Goal: Information Seeking & Learning: Learn about a topic

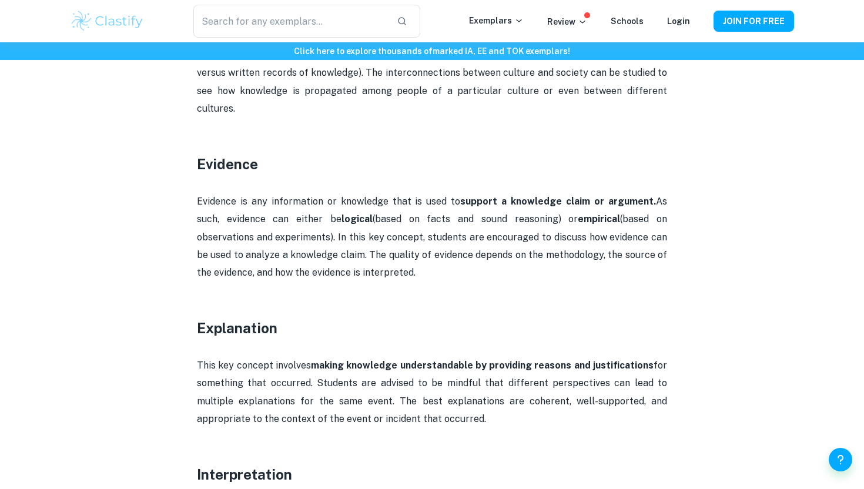
scroll to position [973, 0]
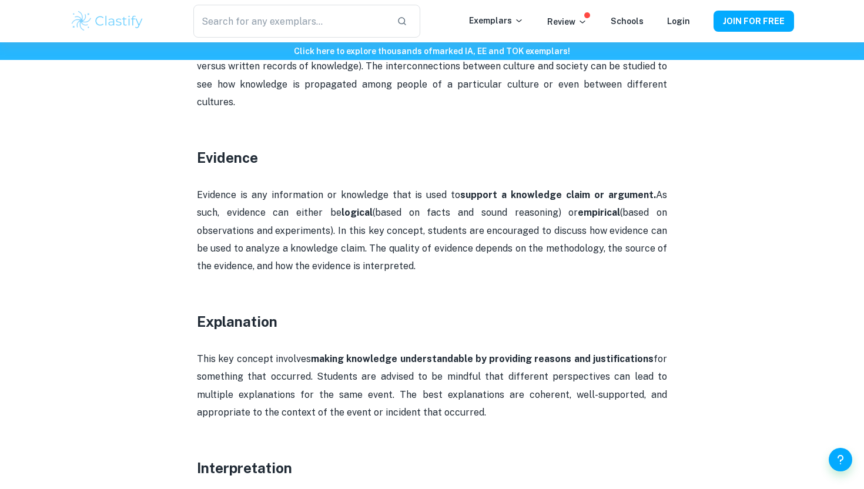
click at [231, 186] on p "Evidence is any information or knowledge that is used to support a knowledge cl…" at bounding box center [432, 230] width 470 height 89
click at [221, 186] on p "Evidence is any information or knowledge that is used to support a knowledge cl…" at bounding box center [432, 230] width 470 height 89
drag, startPoint x: 221, startPoint y: 178, endPoint x: 384, endPoint y: 178, distance: 163.3
click at [384, 186] on p "Evidence is any information or knowledge that is used to support a knowledge cl…" at bounding box center [432, 230] width 470 height 89
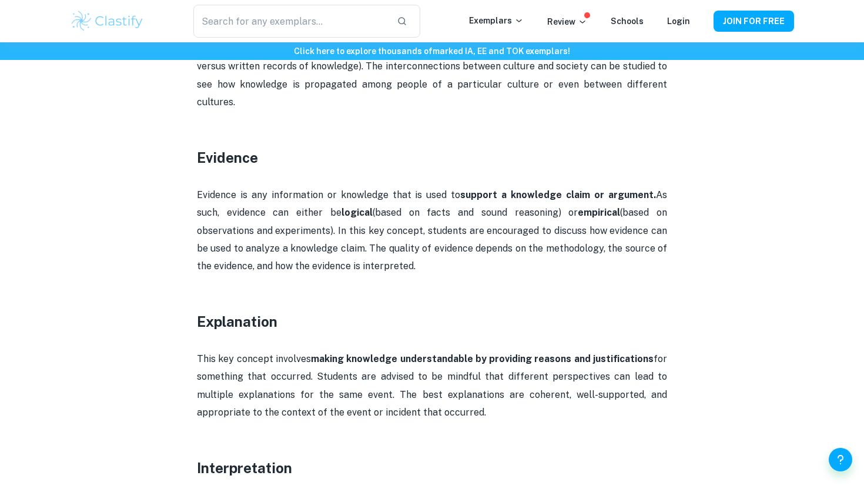
click at [330, 186] on p "Evidence is any information or knowledge that is used to support a knowledge cl…" at bounding box center [432, 230] width 470 height 89
drag, startPoint x: 330, startPoint y: 178, endPoint x: 543, endPoint y: 178, distance: 212.7
click at [543, 186] on p "Evidence is any information or knowledge that is used to support a knowledge cl…" at bounding box center [432, 230] width 470 height 89
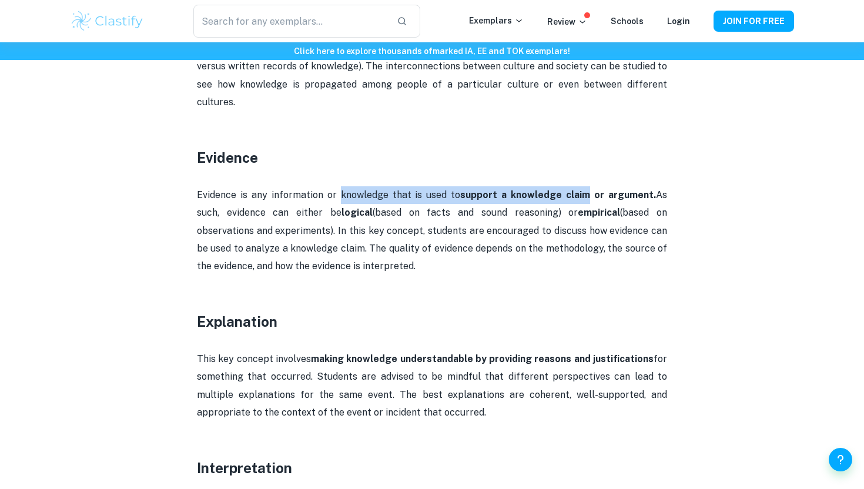
click at [543, 189] on strong "support a knowledge claim or argument." at bounding box center [558, 194] width 196 height 11
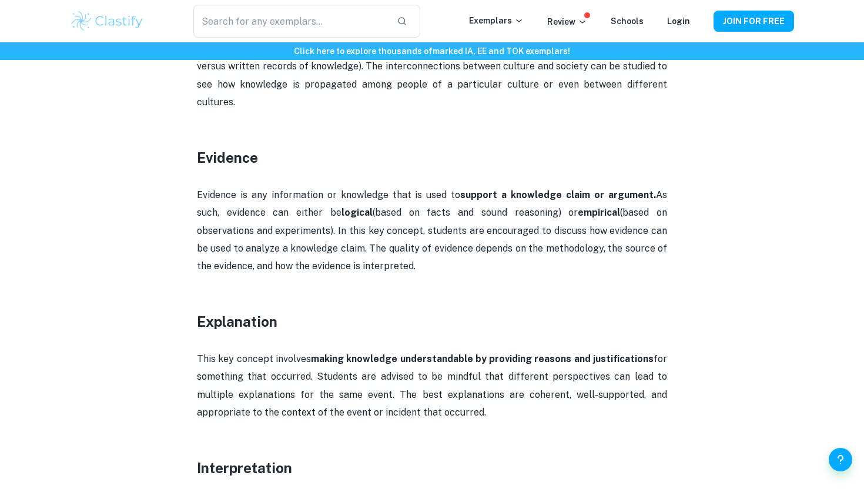
click at [491, 189] on strong "support a knowledge claim or argument." at bounding box center [558, 194] width 196 height 11
drag, startPoint x: 491, startPoint y: 178, endPoint x: 602, endPoint y: 177, distance: 111.1
click at [602, 189] on strong "support a knowledge claim or argument." at bounding box center [558, 194] width 196 height 11
drag, startPoint x: 602, startPoint y: 177, endPoint x: 568, endPoint y: 177, distance: 34.1
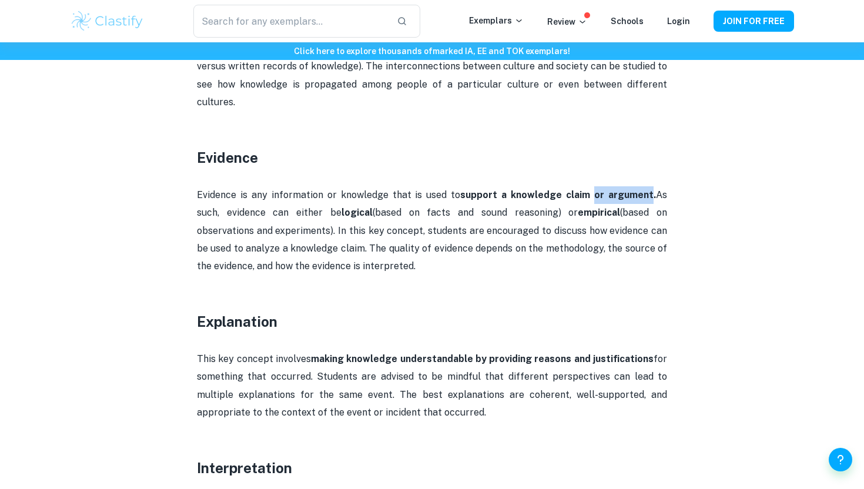
click at [569, 189] on strong "support a knowledge claim or argument." at bounding box center [558, 194] width 196 height 11
click at [567, 189] on strong "support a knowledge claim or argument." at bounding box center [558, 194] width 196 height 11
click at [553, 189] on strong "support a knowledge claim or argument." at bounding box center [558, 194] width 196 height 11
drag, startPoint x: 553, startPoint y: 177, endPoint x: 598, endPoint y: 177, distance: 44.1
click at [598, 189] on strong "support a knowledge claim or argument." at bounding box center [558, 194] width 196 height 11
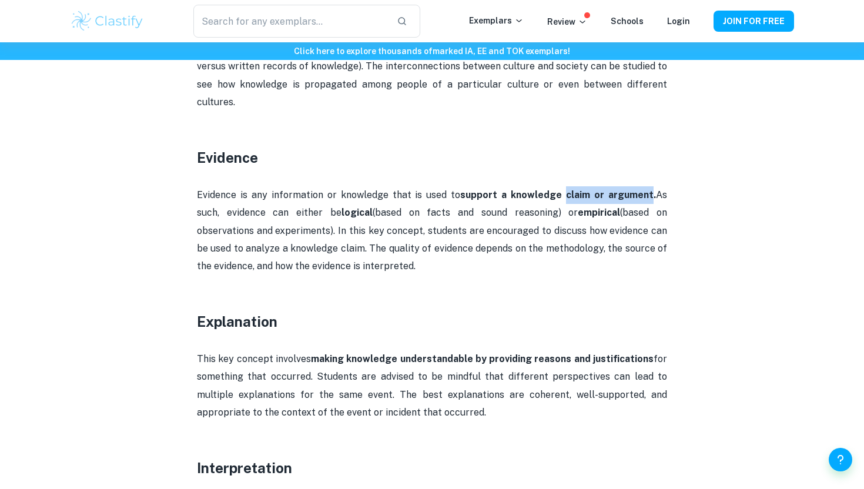
click at [598, 189] on strong "support a knowledge claim or argument." at bounding box center [558, 194] width 196 height 11
click at [232, 206] on p "Evidence is any information or knowledge that is used to support a knowledge cl…" at bounding box center [432, 230] width 470 height 89
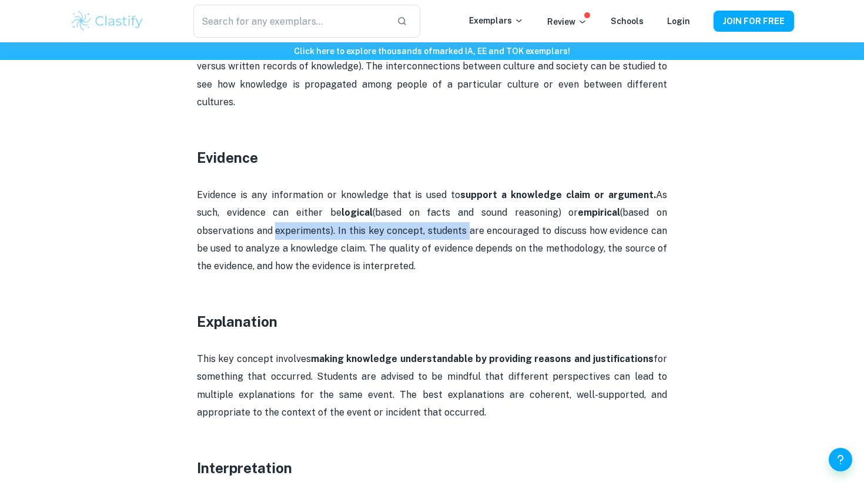
drag, startPoint x: 232, startPoint y: 206, endPoint x: 410, endPoint y: 205, distance: 177.4
click at [410, 206] on p "Evidence is any information or knowledge that is used to support a knowledge cl…" at bounding box center [432, 230] width 470 height 89
click at [410, 205] on p "Evidence is any information or knowledge that is used to support a knowledge cl…" at bounding box center [432, 230] width 470 height 89
click at [341, 207] on strong "logical" at bounding box center [356, 212] width 31 height 11
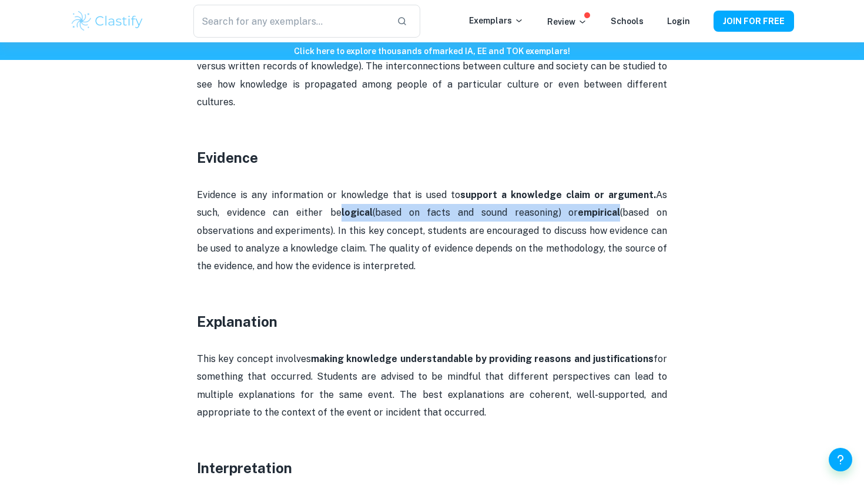
drag, startPoint x: 302, startPoint y: 198, endPoint x: 555, endPoint y: 198, distance: 252.7
click at [555, 198] on p "Evidence is any information or knowledge that is used to support a knowledge cl…" at bounding box center [432, 230] width 470 height 89
click at [578, 207] on strong "empirical" at bounding box center [599, 212] width 42 height 11
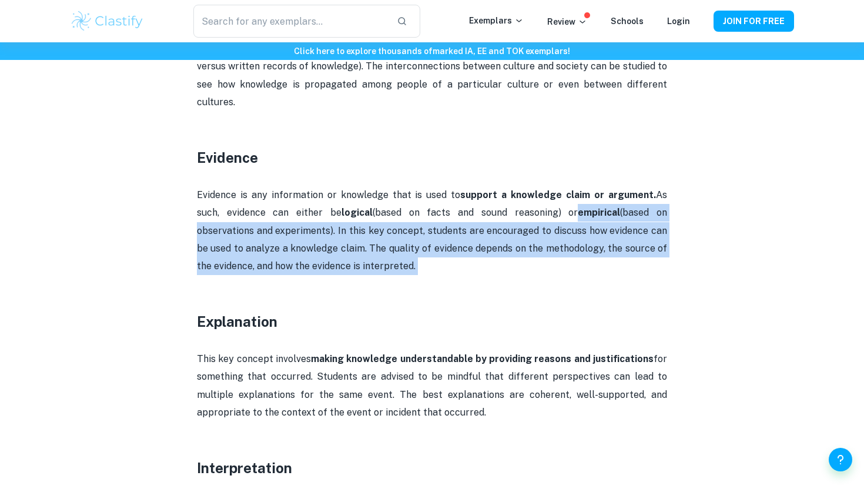
drag, startPoint x: 555, startPoint y: 198, endPoint x: 552, endPoint y: 239, distance: 41.2
click at [555, 240] on p "Evidence is any information or knowledge that is used to support a knowledge cl…" at bounding box center [432, 230] width 470 height 89
click at [552, 239] on p "Evidence is any information or knowledge that is used to support a knowledge cl…" at bounding box center [432, 230] width 470 height 89
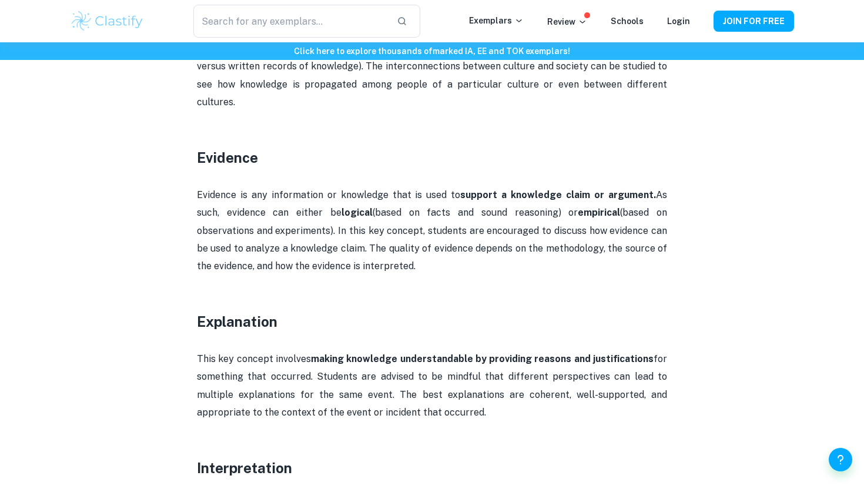
click at [476, 223] on p "Evidence is any information or knowledge that is used to support a knowledge cl…" at bounding box center [432, 230] width 470 height 89
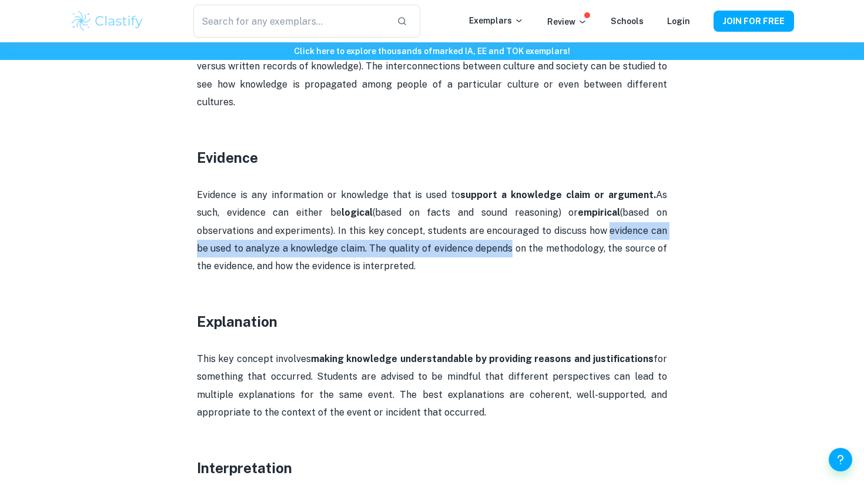
drag, startPoint x: 476, startPoint y: 223, endPoint x: 555, endPoint y: 216, distance: 79.7
click at [555, 216] on p "Evidence is any information or knowledge that is used to support a knowledge cl…" at bounding box center [432, 230] width 470 height 89
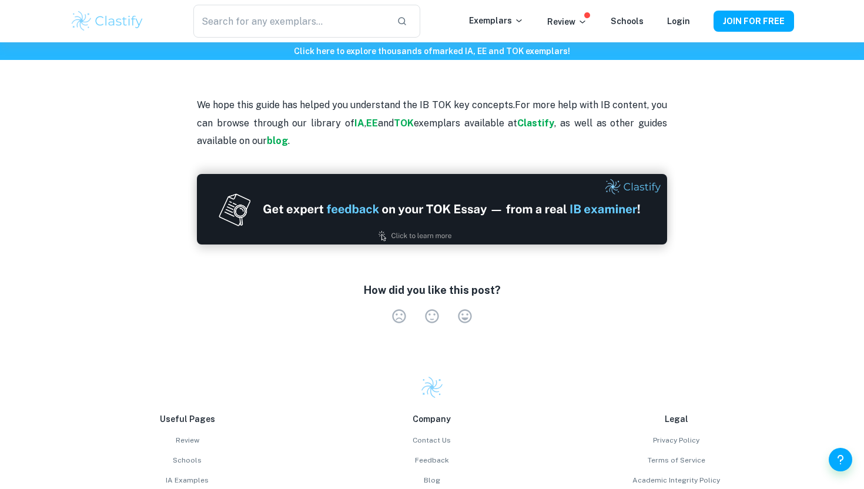
scroll to position [2717, 0]
